Goal: Find contact information: Find contact information

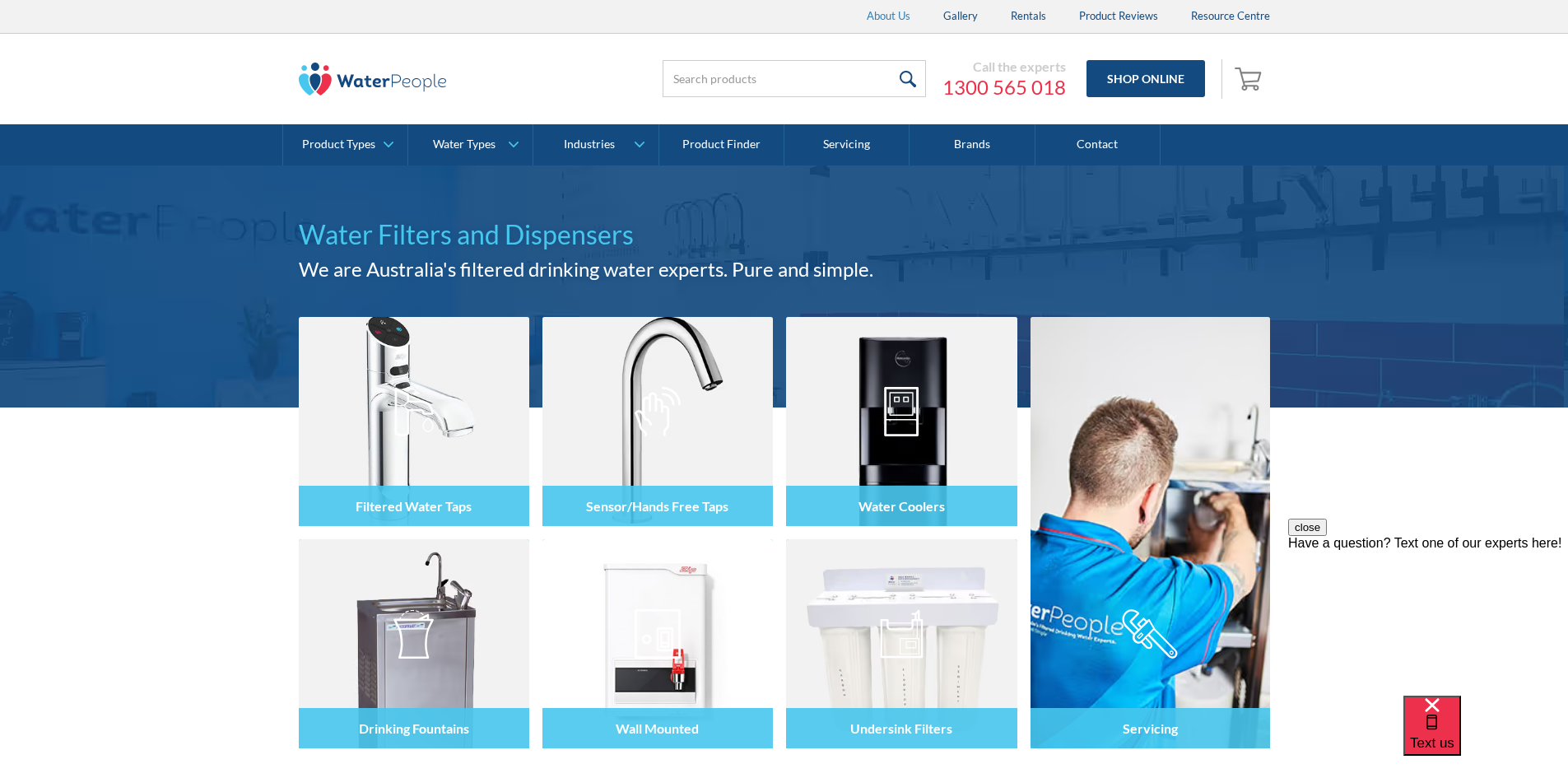
click at [877, 15] on link "About Us" at bounding box center [888, 16] width 77 height 33
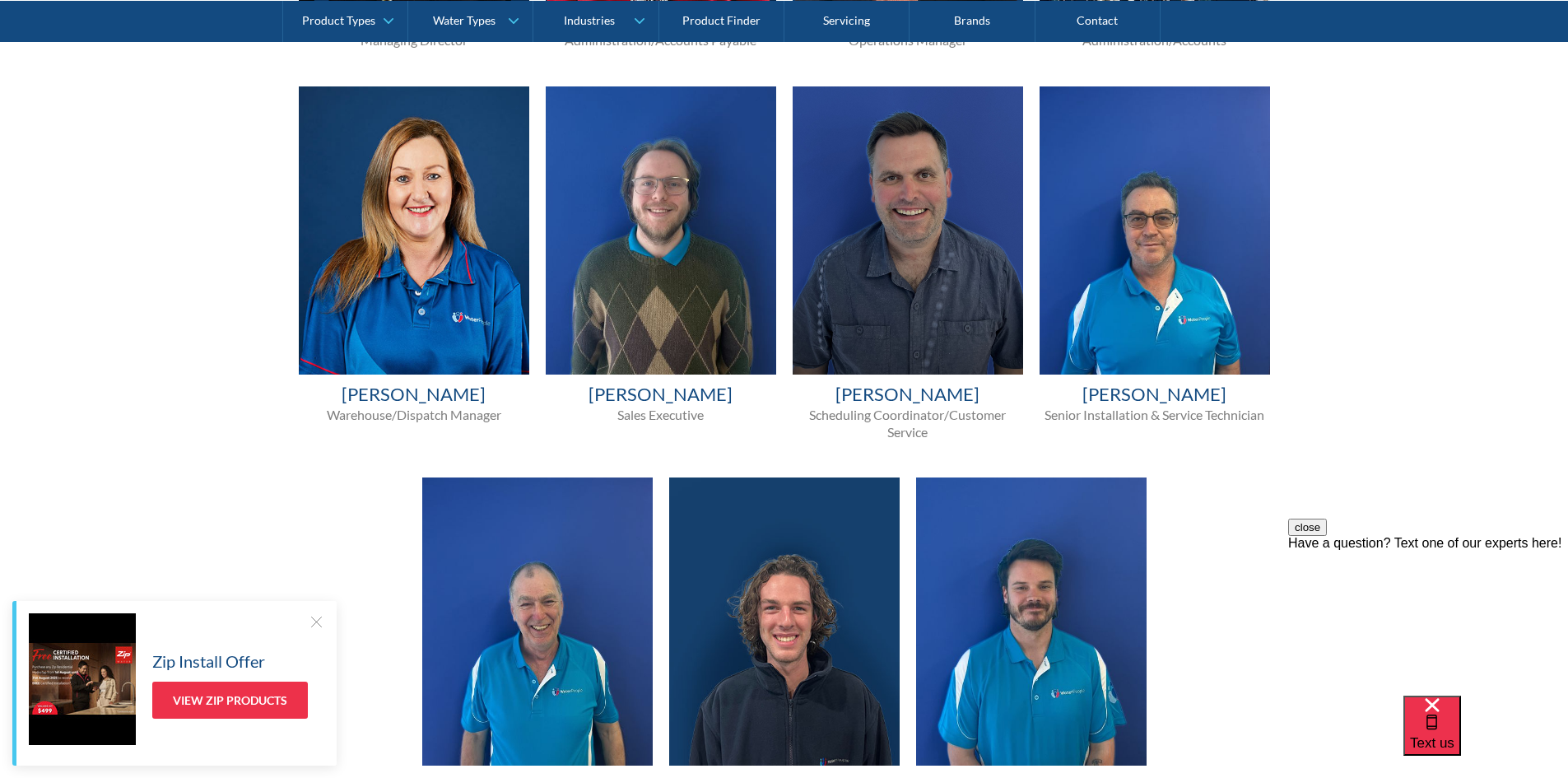
scroll to position [1317, 0]
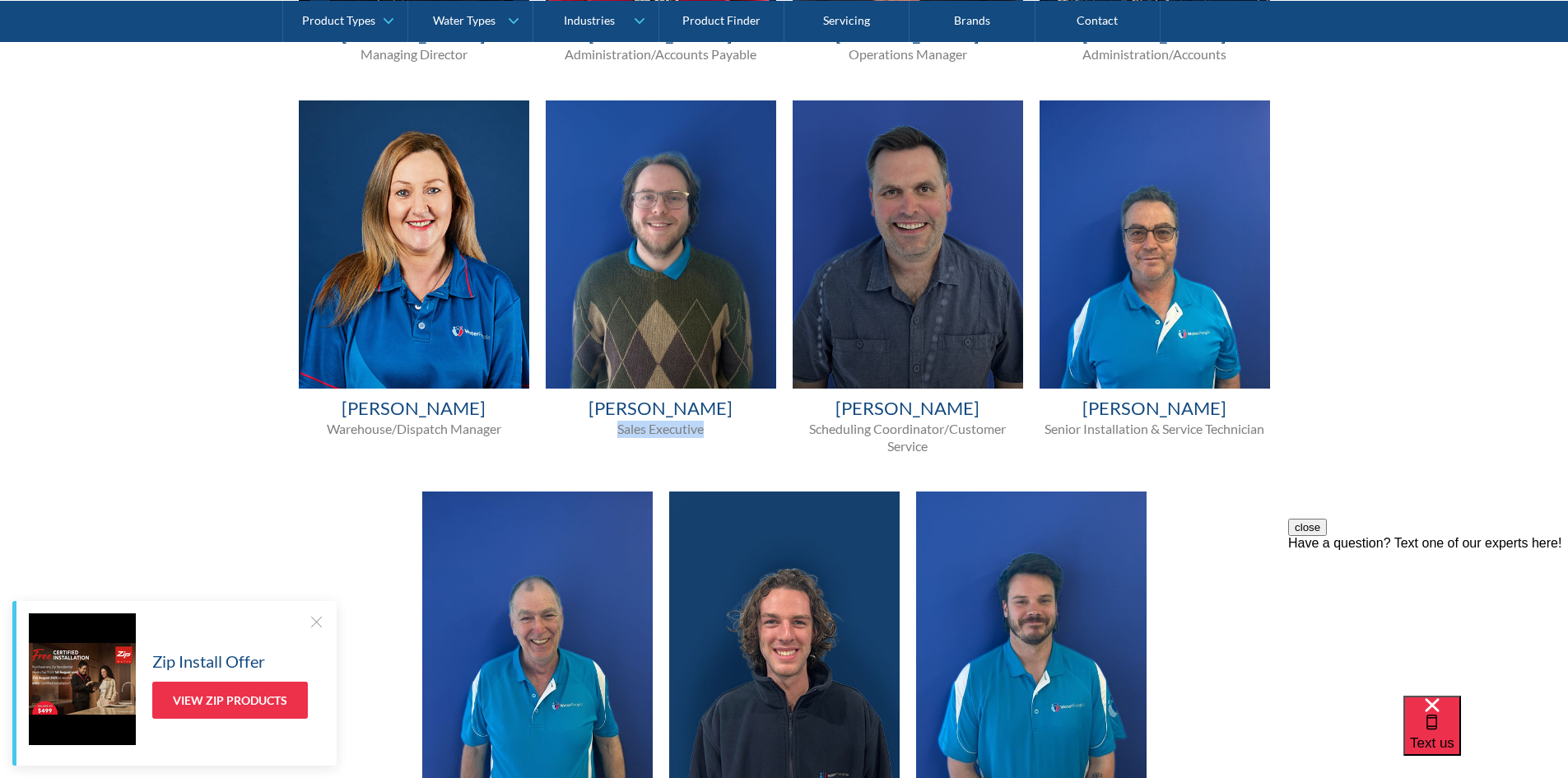
drag, startPoint x: 716, startPoint y: 425, endPoint x: 600, endPoint y: 433, distance: 116.3
click at [600, 433] on p "Sales Executive" at bounding box center [661, 429] width 231 height 17
click at [612, 448] on div "[PERSON_NAME] Sales Executive" at bounding box center [661, 284] width 247 height 366
click at [1327, 536] on button "close" at bounding box center [1307, 527] width 39 height 17
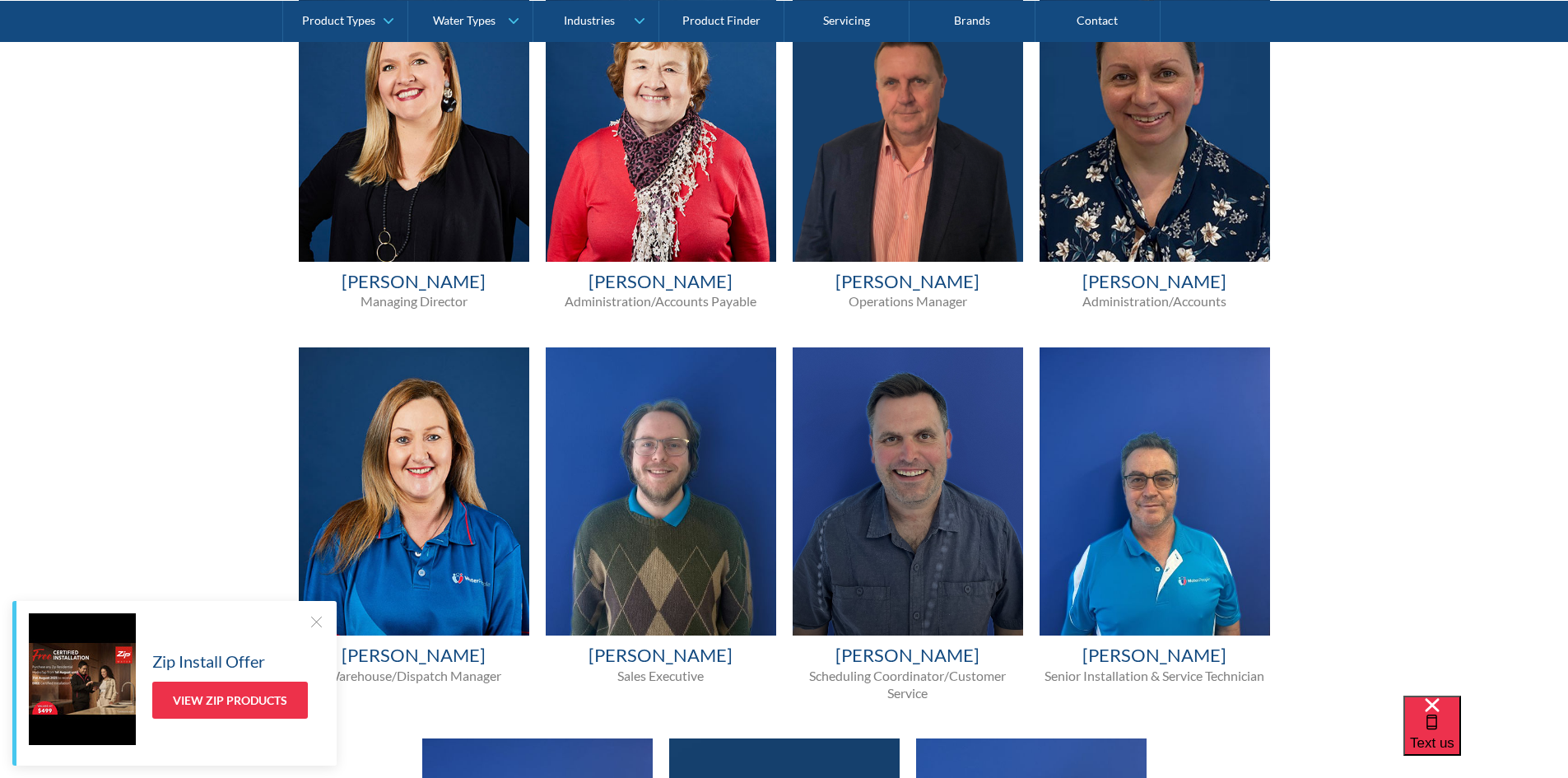
scroll to position [1152, 0]
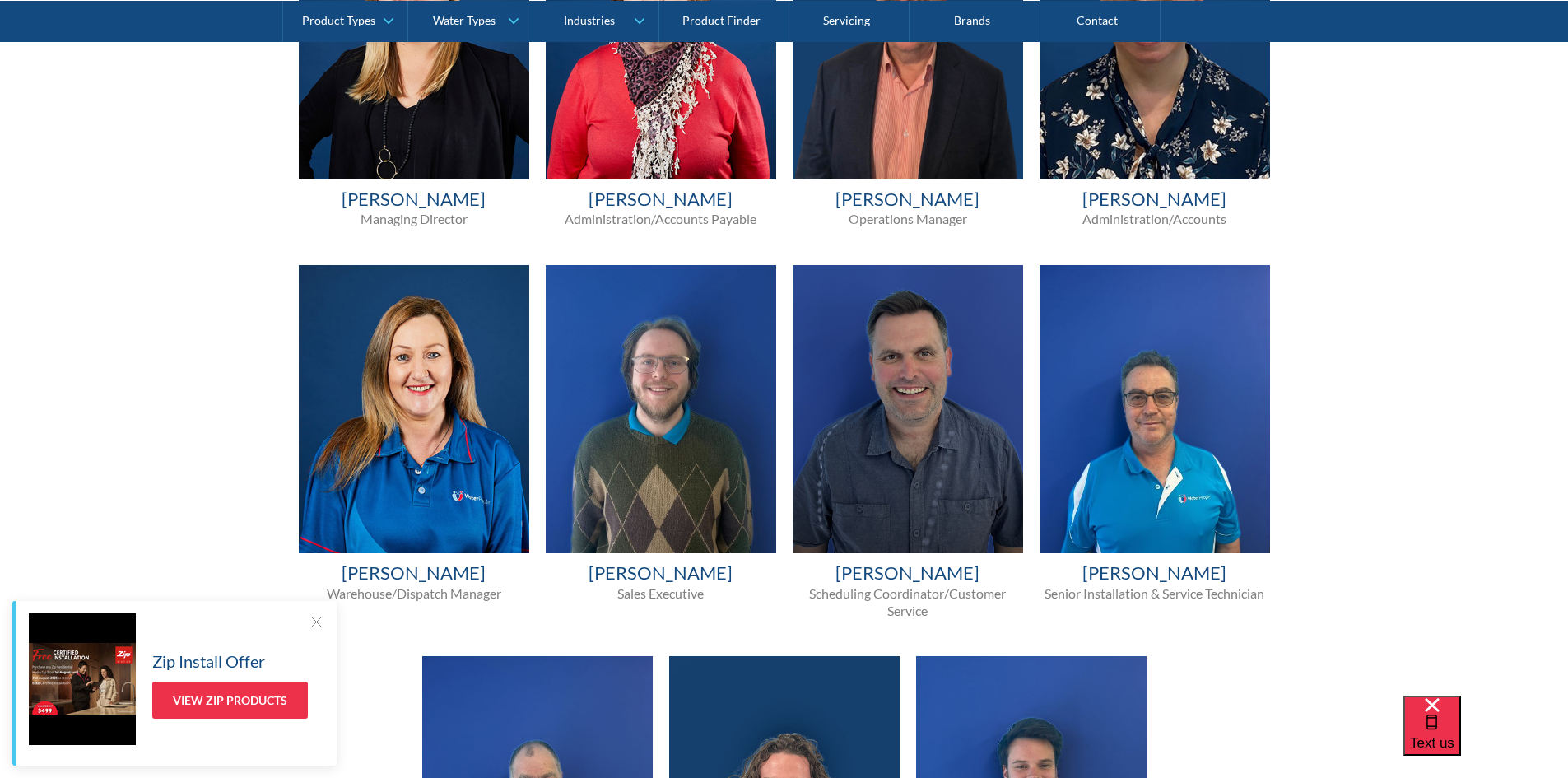
click at [315, 622] on div at bounding box center [315, 621] width 16 height 16
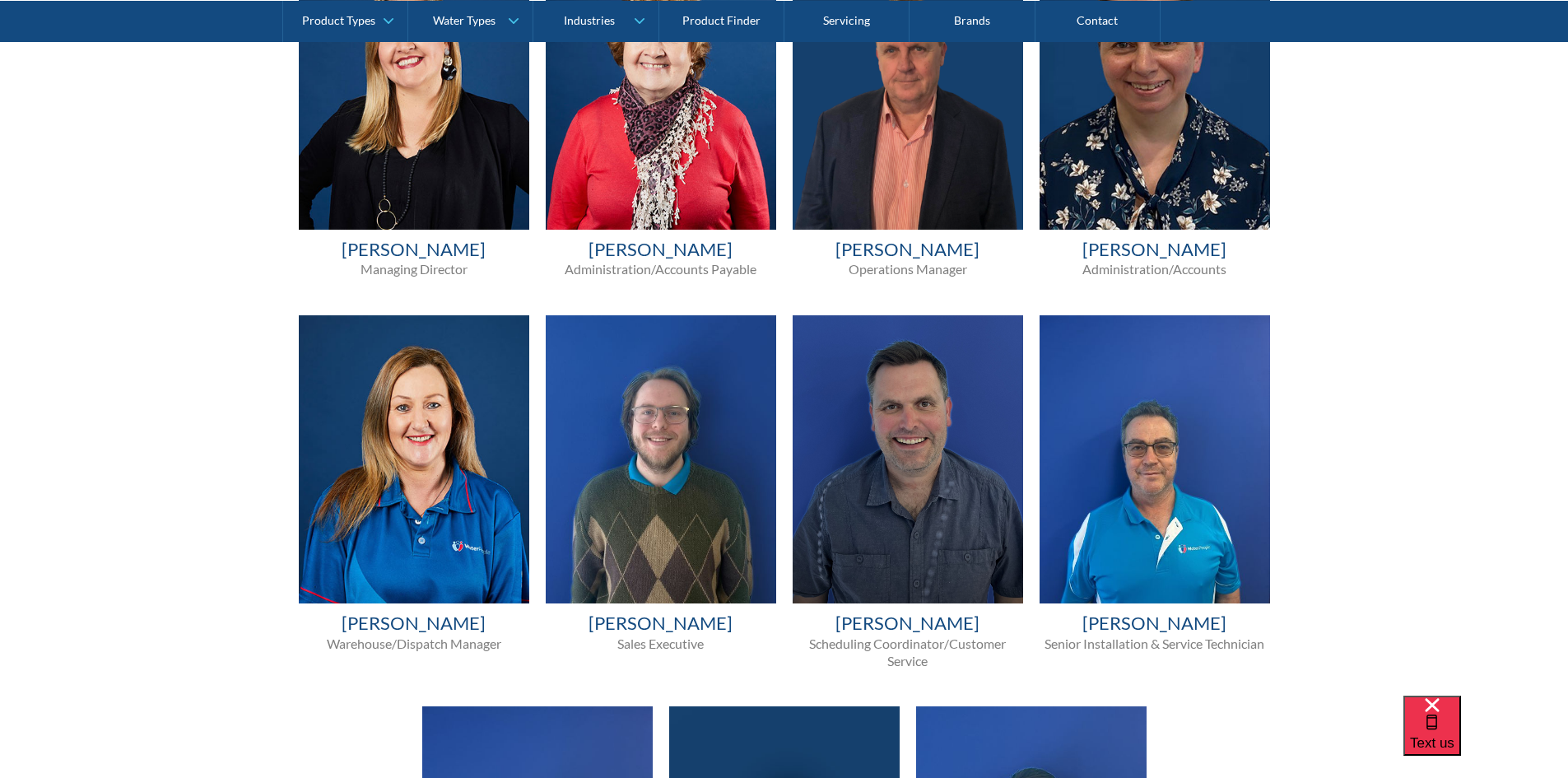
scroll to position [1069, 0]
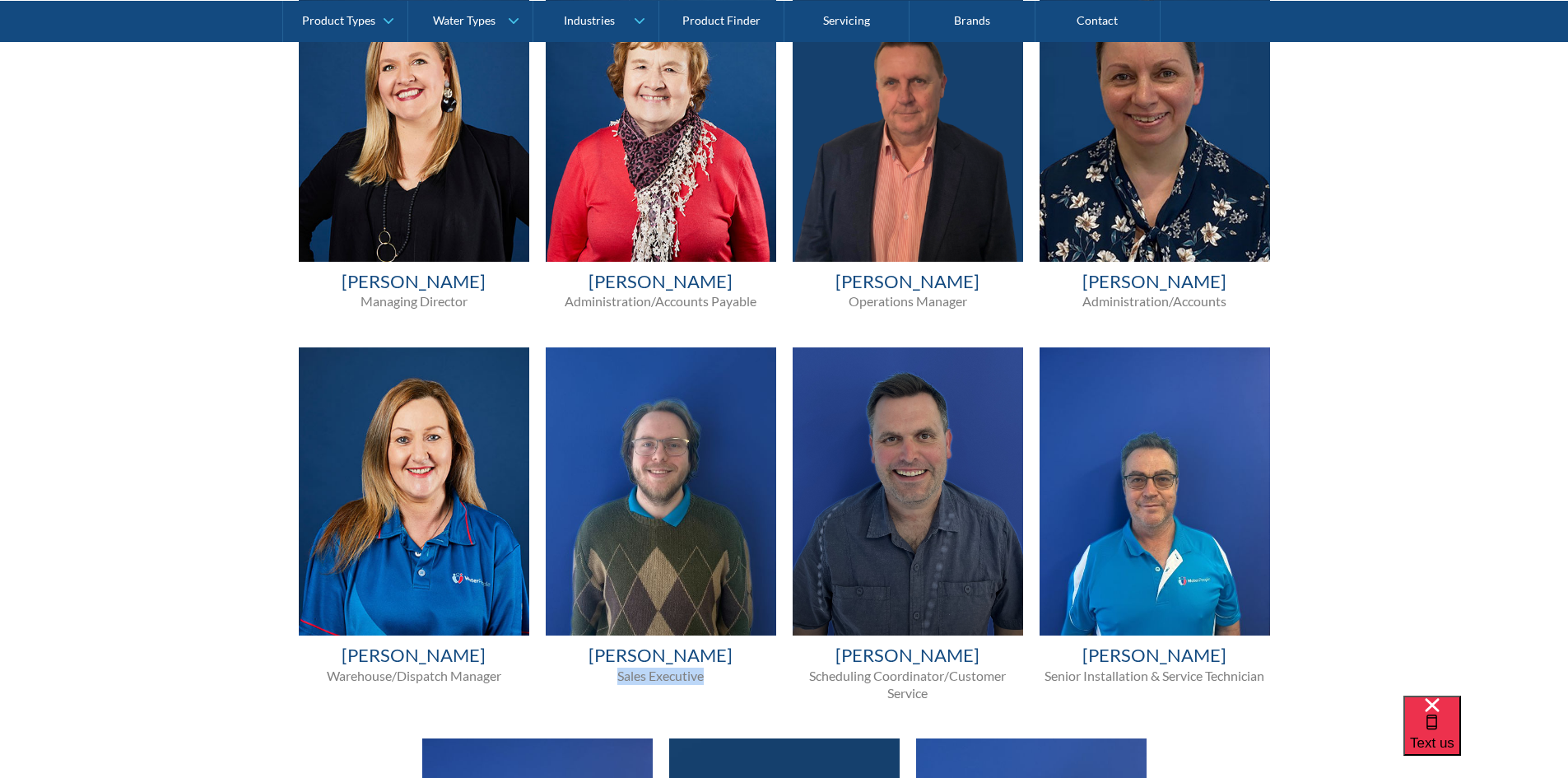
drag, startPoint x: 707, startPoint y: 678, endPoint x: 581, endPoint y: 676, distance: 126.0
click at [581, 676] on p "Sales Executive" at bounding box center [661, 676] width 231 height 17
click at [604, 691] on div "[PERSON_NAME] Sales Executive" at bounding box center [661, 530] width 247 height 366
drag, startPoint x: 687, startPoint y: 676, endPoint x: 592, endPoint y: 676, distance: 95.0
click at [592, 676] on p "Sales Executive" at bounding box center [661, 676] width 231 height 17
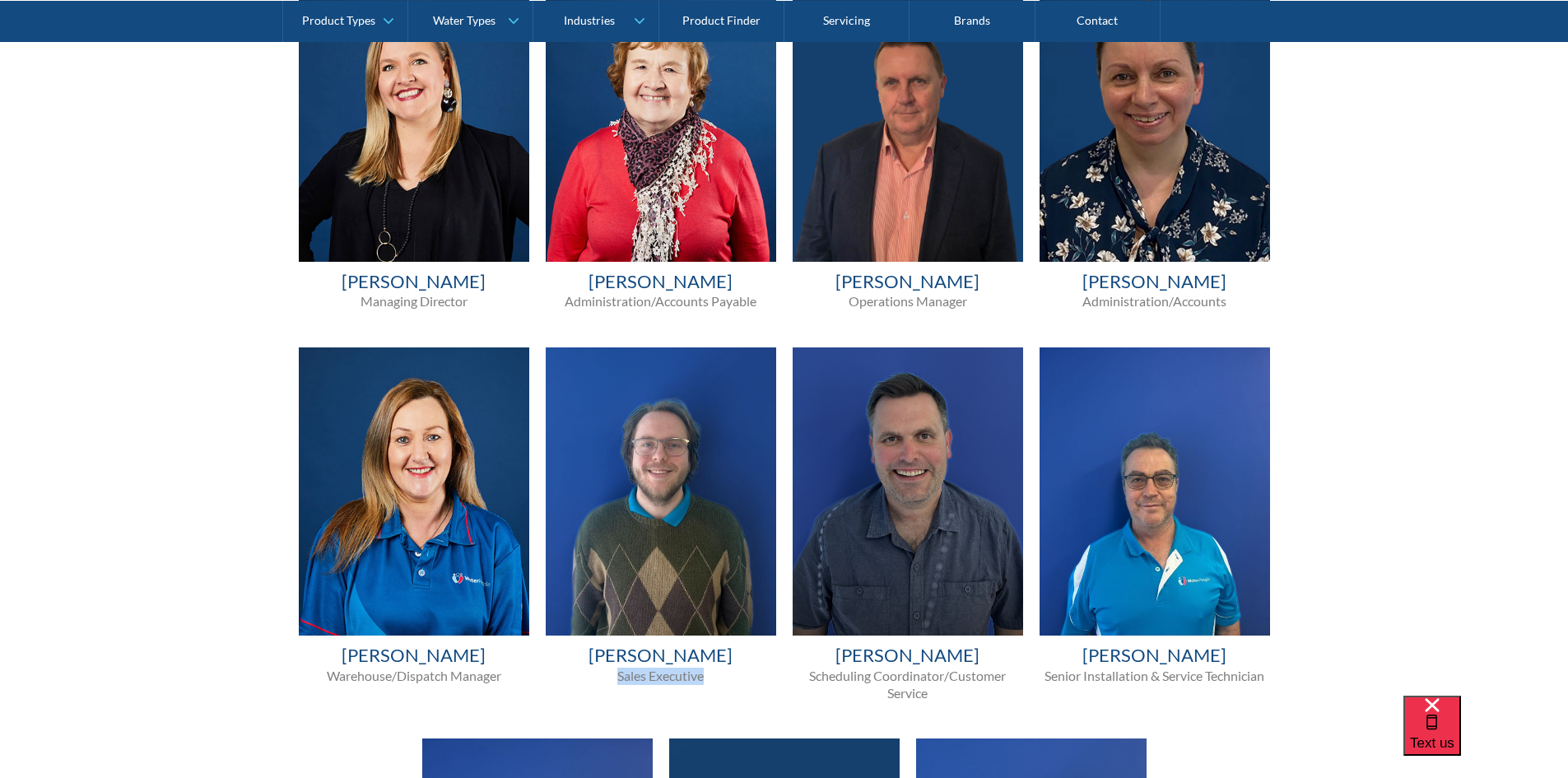
click at [598, 679] on p "Sales Executive" at bounding box center [661, 676] width 231 height 17
click at [604, 691] on div "[PERSON_NAME] Sales Executive" at bounding box center [661, 530] width 247 height 366
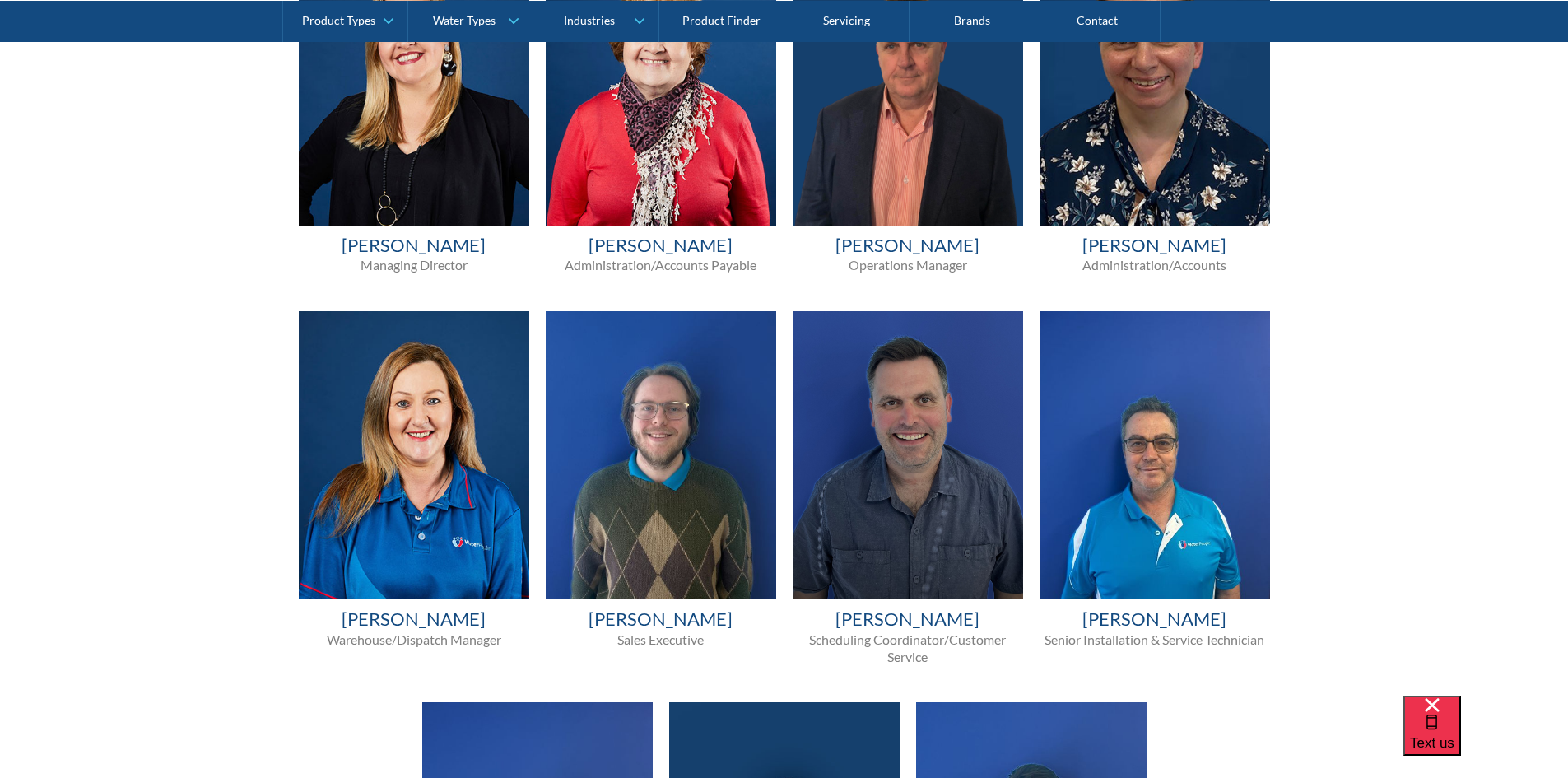
scroll to position [1015, 0]
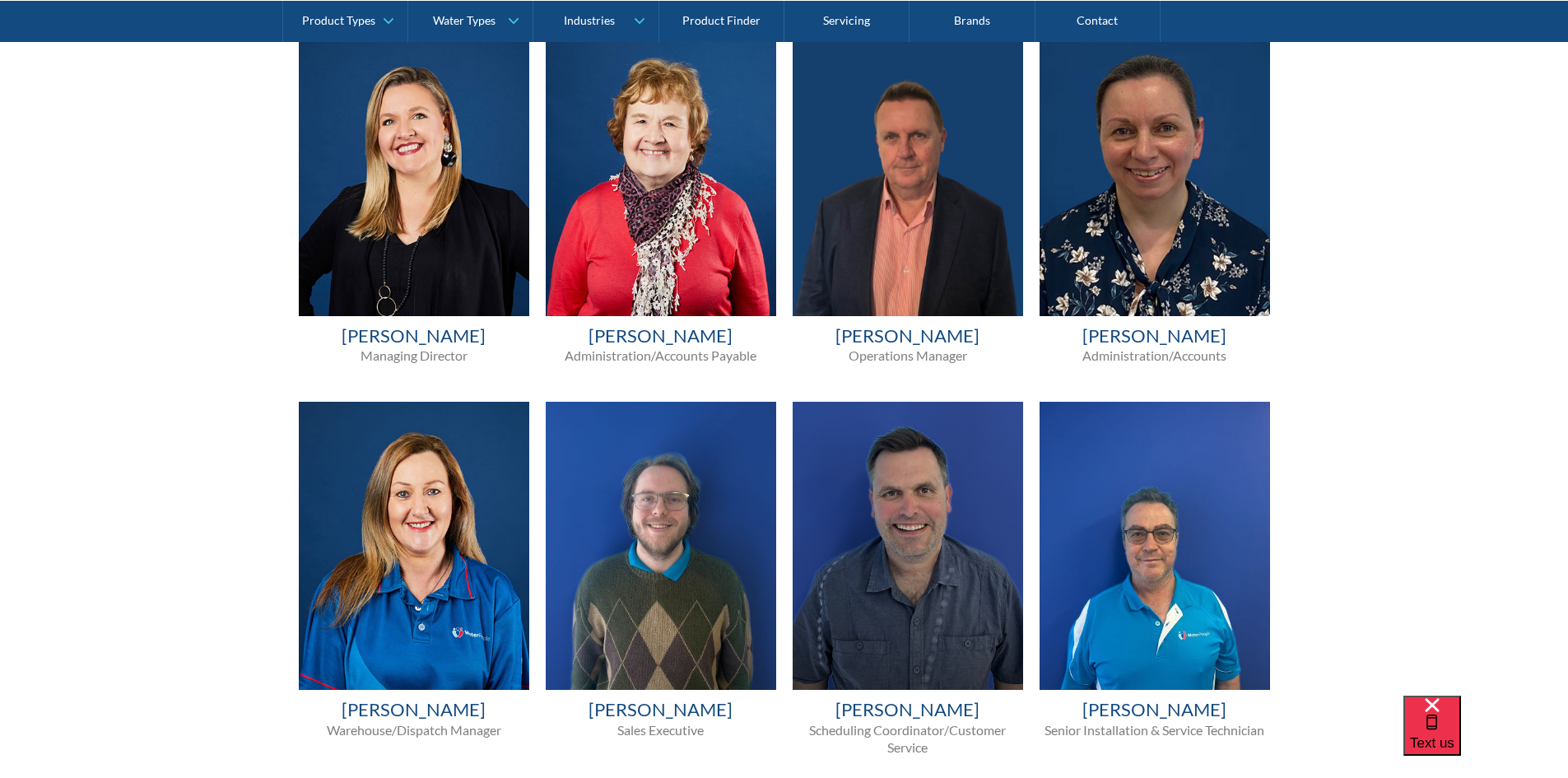
drag, startPoint x: 492, startPoint y: 334, endPoint x: 326, endPoint y: 336, distance: 166.0
click at [327, 336] on h4 "[PERSON_NAME]" at bounding box center [414, 336] width 231 height 24
click at [258, 343] on div "Our Team [PERSON_NAME] Managing Director [PERSON_NAME] Administration/Accounts …" at bounding box center [784, 548] width 1568 height 1417
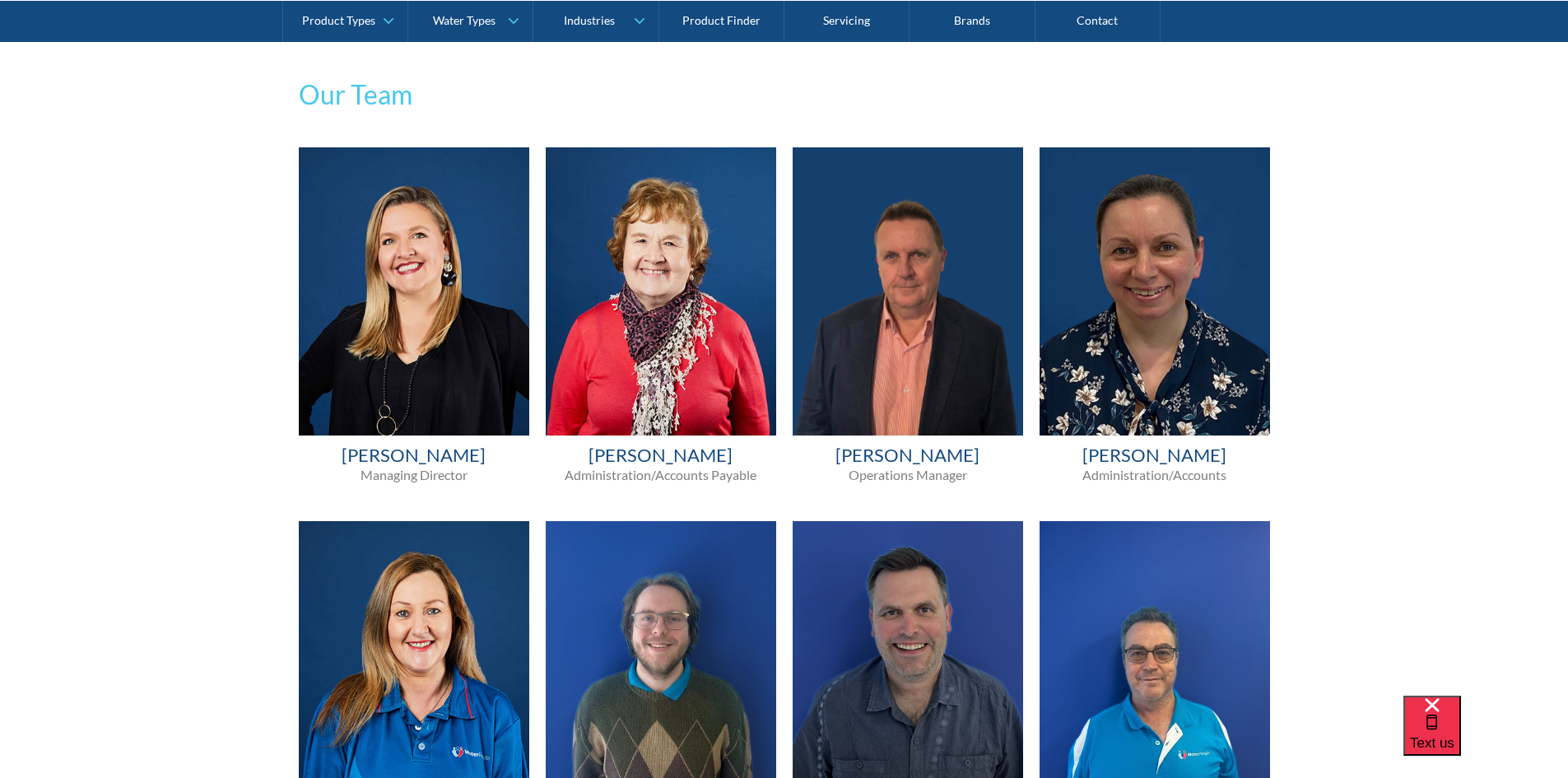
scroll to position [851, 0]
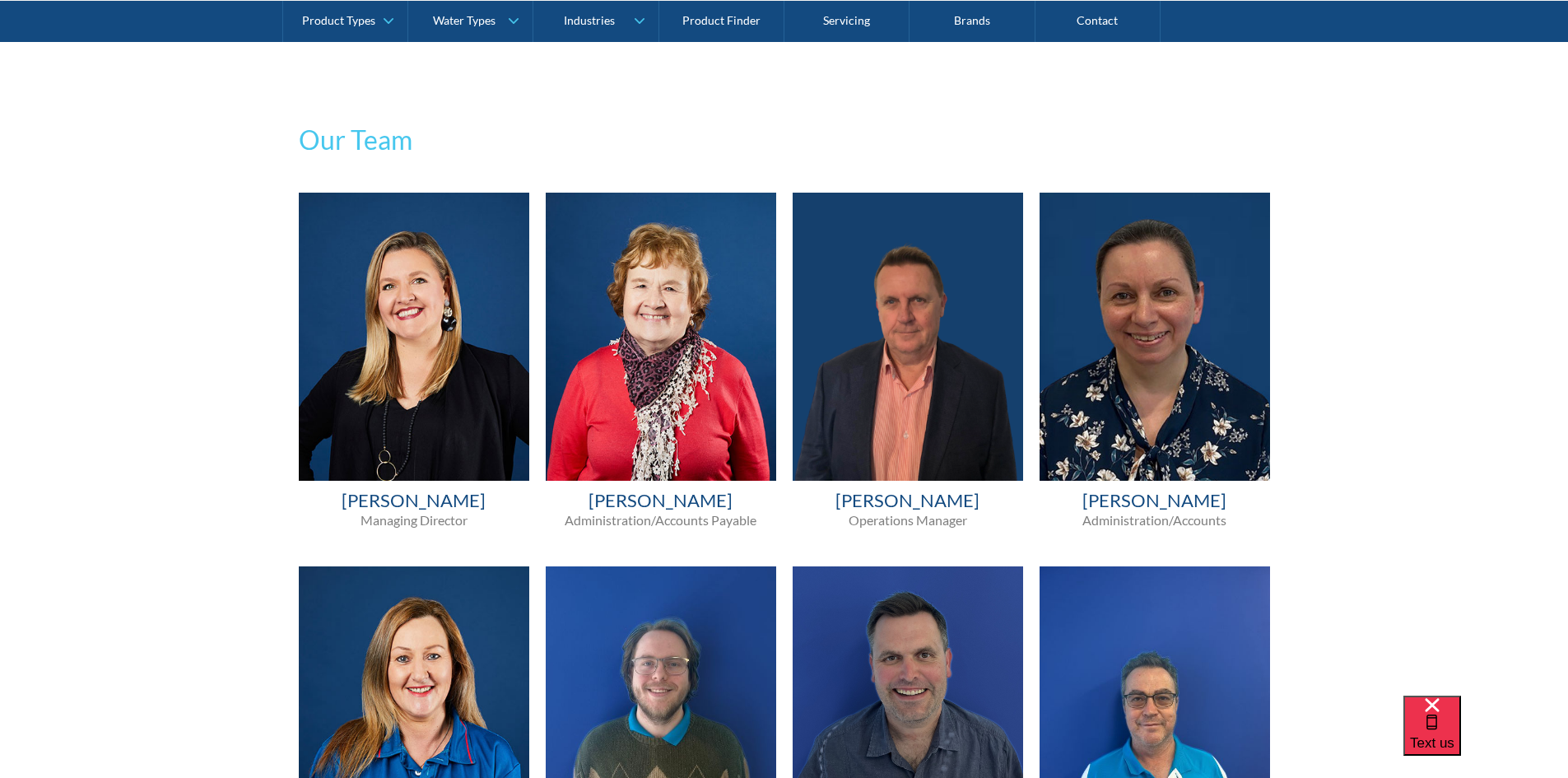
drag, startPoint x: 746, startPoint y: 499, endPoint x: 573, endPoint y: 494, distance: 173.1
click at [573, 494] on h4 "[PERSON_NAME]" at bounding box center [661, 500] width 231 height 24
click at [557, 505] on h4 "[PERSON_NAME]" at bounding box center [661, 500] width 231 height 24
drag, startPoint x: 570, startPoint y: 493, endPoint x: 755, endPoint y: 492, distance: 185.0
click at [755, 492] on h4 "[PERSON_NAME]" at bounding box center [661, 500] width 231 height 24
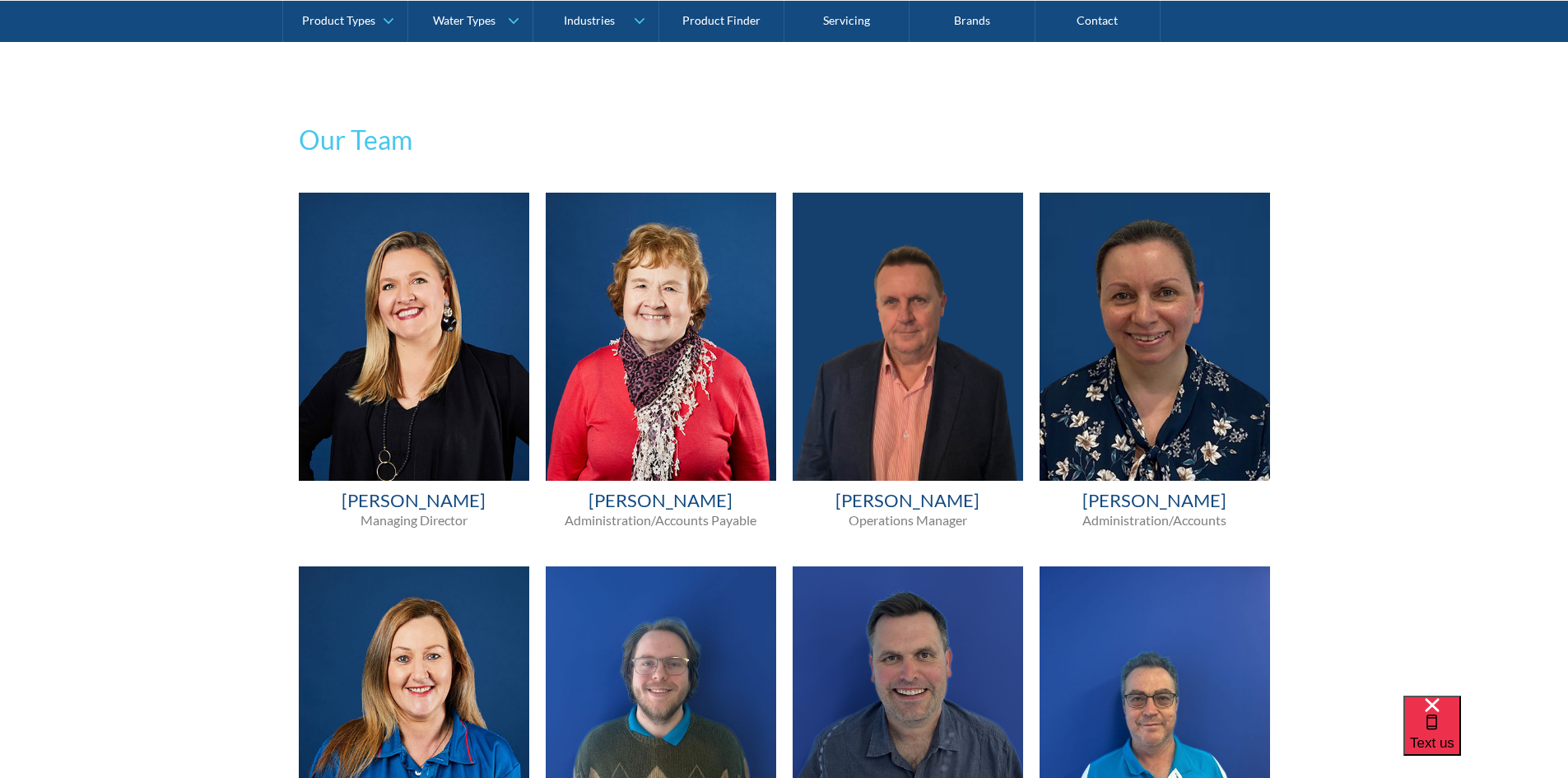
click at [756, 497] on h4 "[PERSON_NAME]" at bounding box center [661, 500] width 231 height 24
drag, startPoint x: 753, startPoint y: 499, endPoint x: 541, endPoint y: 492, distance: 212.1
click at [542, 493] on div "[PERSON_NAME] Administration/Accounts Payable" at bounding box center [661, 367] width 247 height 349
click at [540, 492] on div "[PERSON_NAME] Administration/Accounts Payable" at bounding box center [661, 367] width 247 height 349
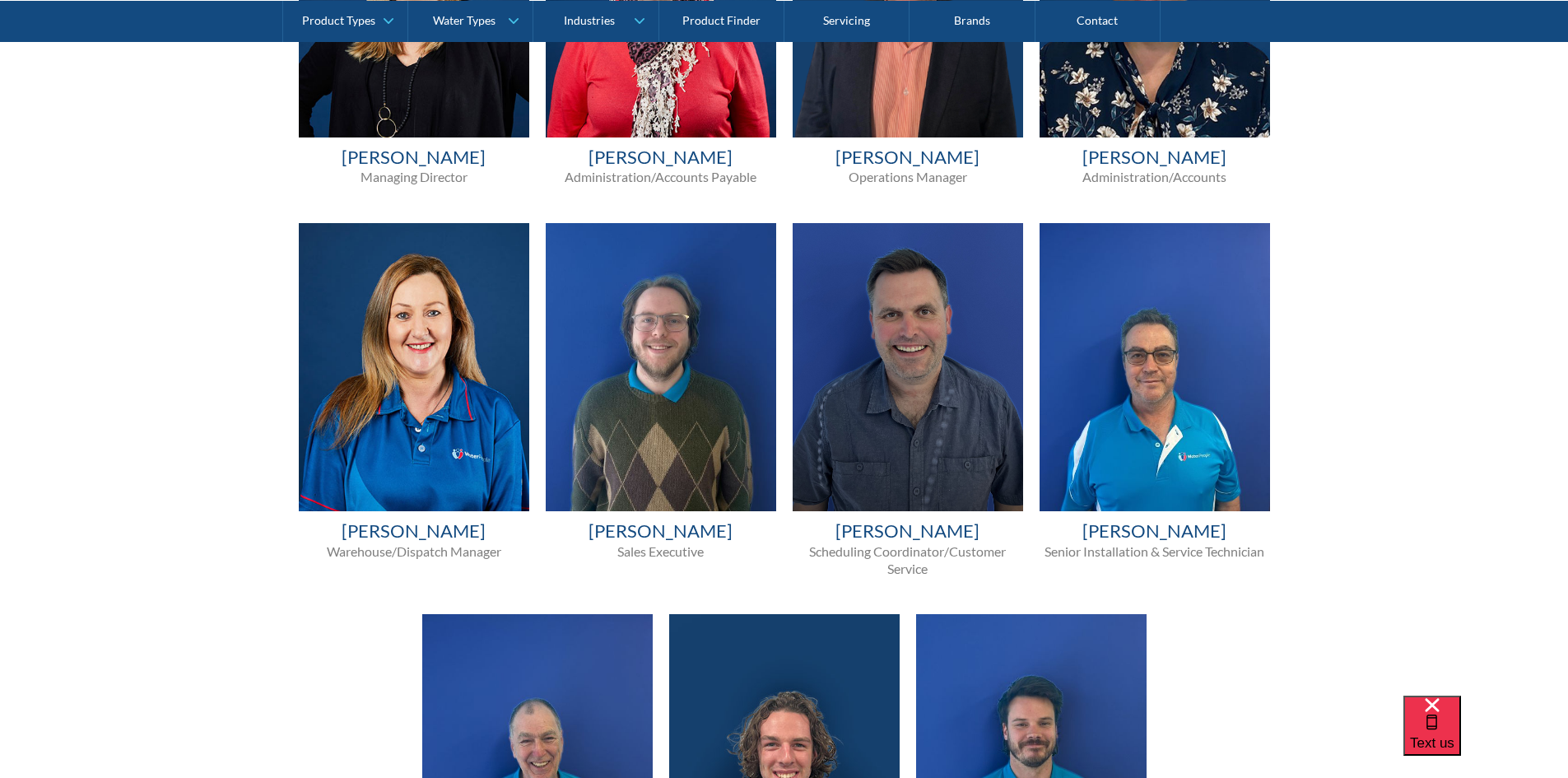
scroll to position [1180, 0]
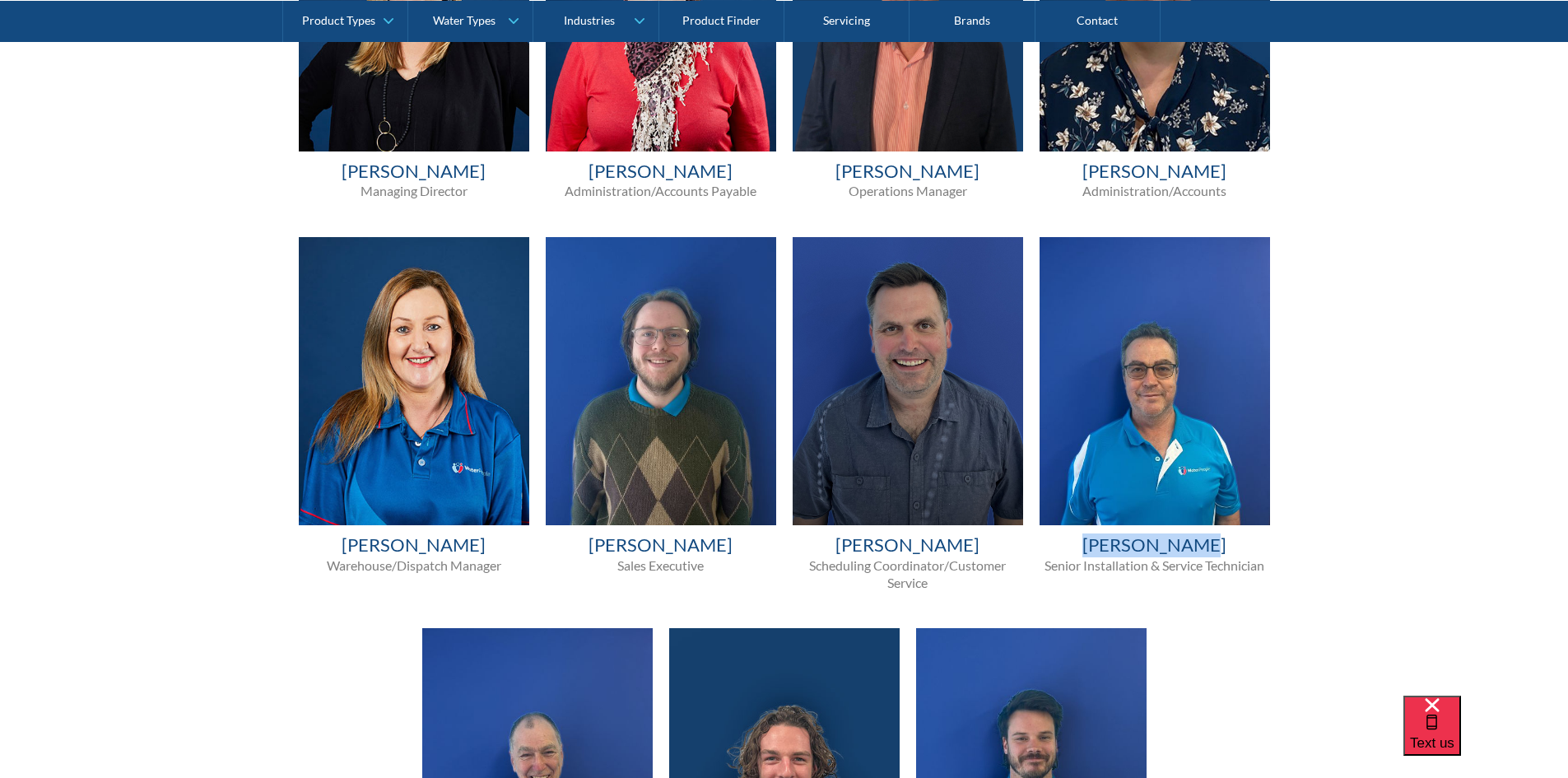
drag, startPoint x: 1179, startPoint y: 546, endPoint x: 1100, endPoint y: 542, distance: 79.1
click at [1100, 542] on h4 "[PERSON_NAME]" at bounding box center [1154, 545] width 231 height 24
click at [1301, 541] on div "Our Team [PERSON_NAME] Managing Director [PERSON_NAME] Administration/Accounts …" at bounding box center [784, 383] width 1568 height 1417
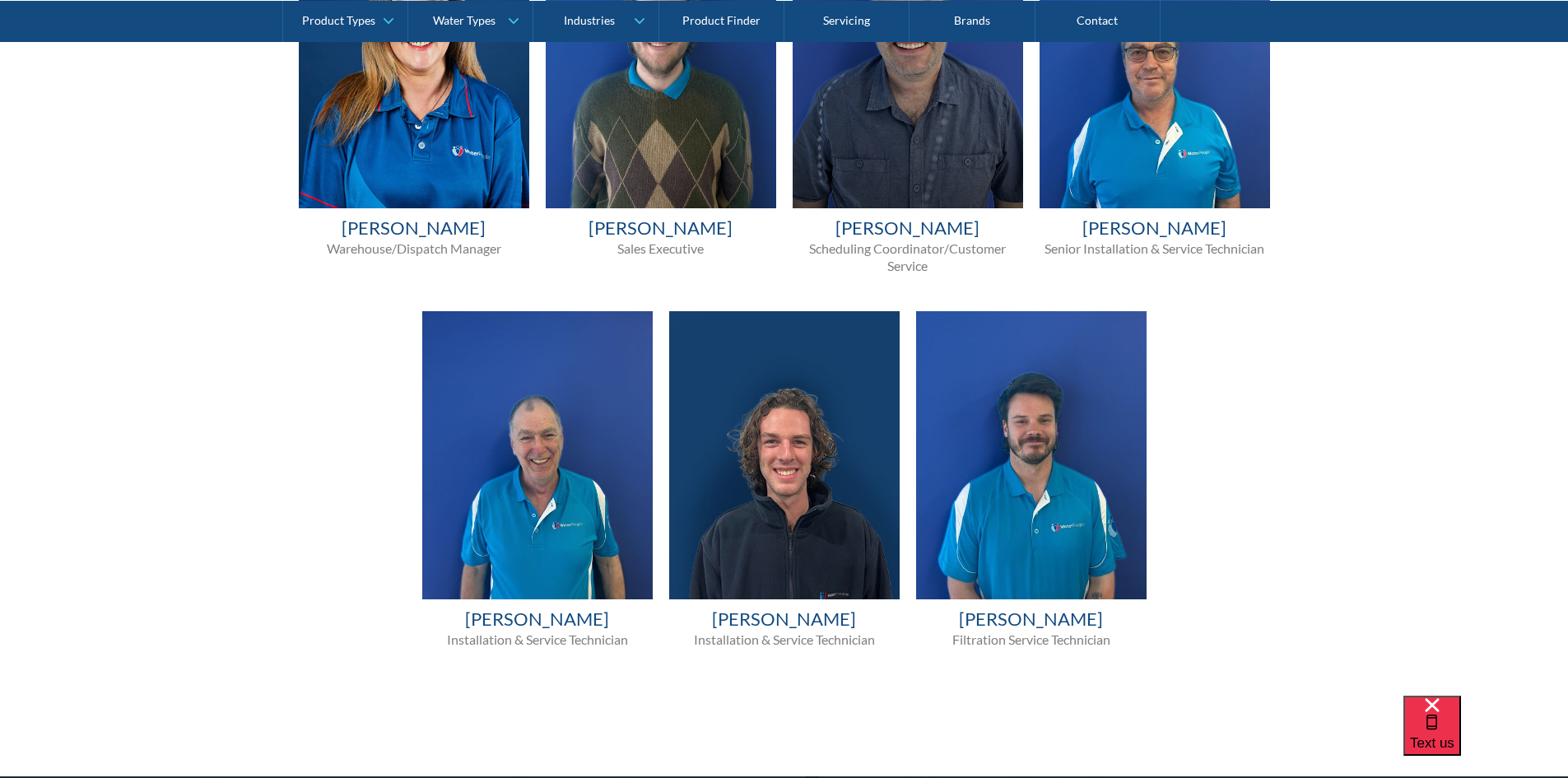
scroll to position [1509, 0]
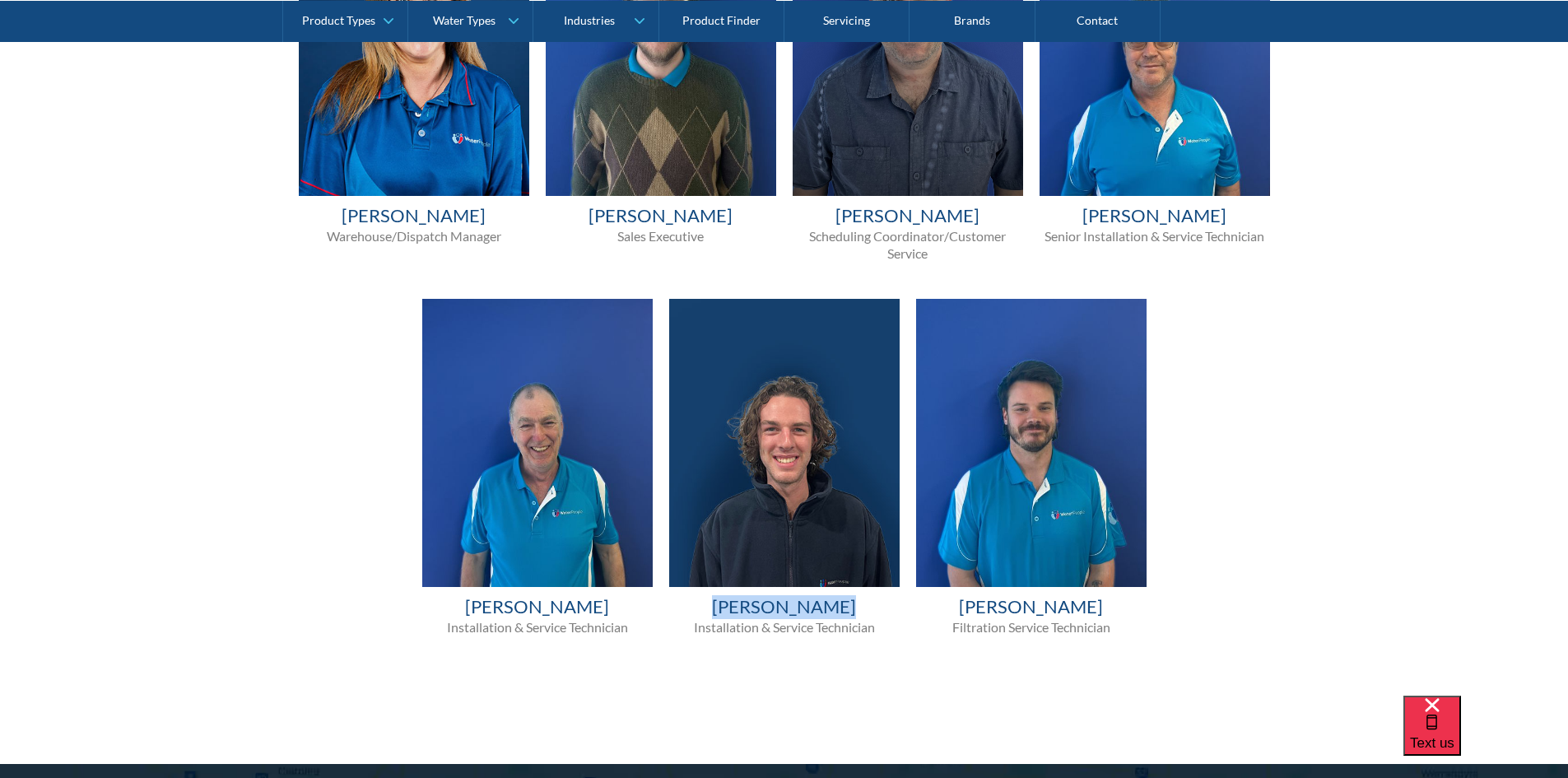
drag, startPoint x: 847, startPoint y: 602, endPoint x: 715, endPoint y: 602, distance: 132.0
click at [715, 602] on h4 "[PERSON_NAME]" at bounding box center [784, 606] width 231 height 24
click at [714, 602] on h4 "[PERSON_NAME]" at bounding box center [784, 606] width 231 height 24
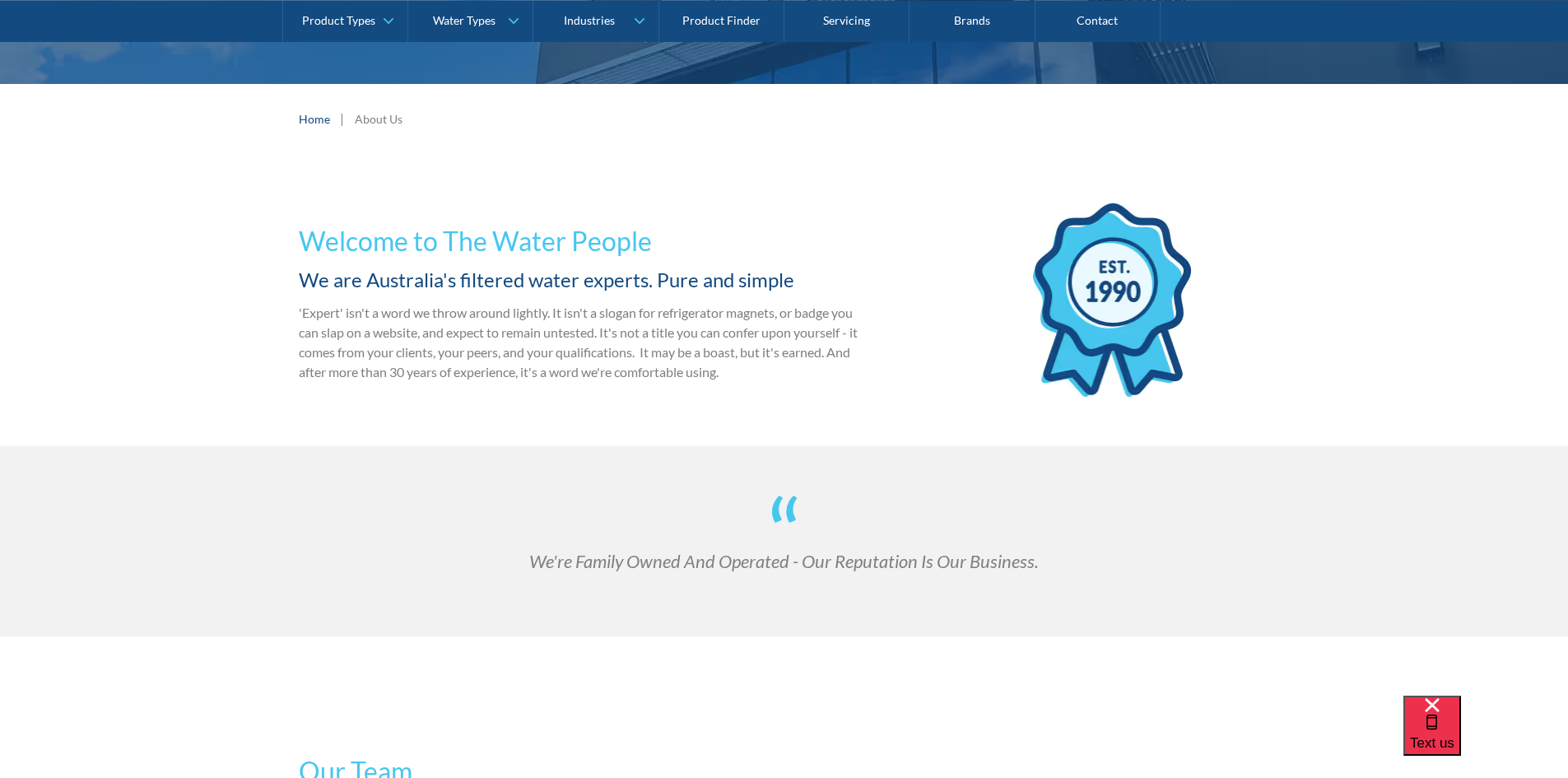
scroll to position [83, 0]
